Goal: Task Accomplishment & Management: Manage account settings

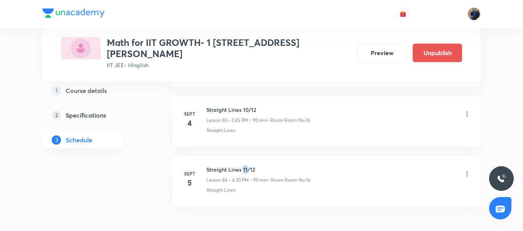
scroll to position [5405, 0]
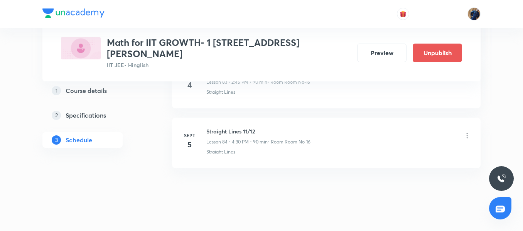
click at [258, 150] on li "[DATE] Straight Lines 11/12 Lesson 84 • 4:30 PM • 90 min • Room Room No-16 Stra…" at bounding box center [326, 143] width 308 height 50
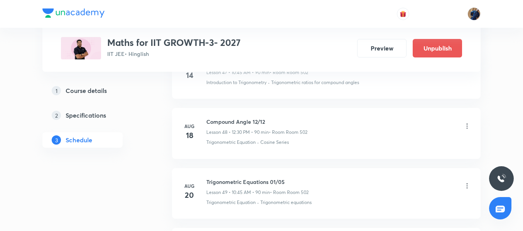
scroll to position [3237, 0]
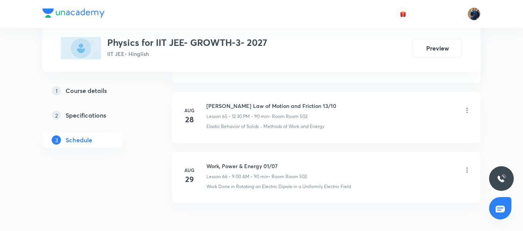
scroll to position [4293, 0]
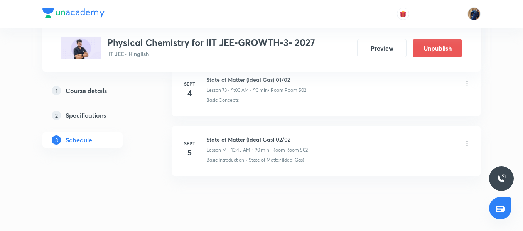
scroll to position [4809, 0]
